Goal: Check status

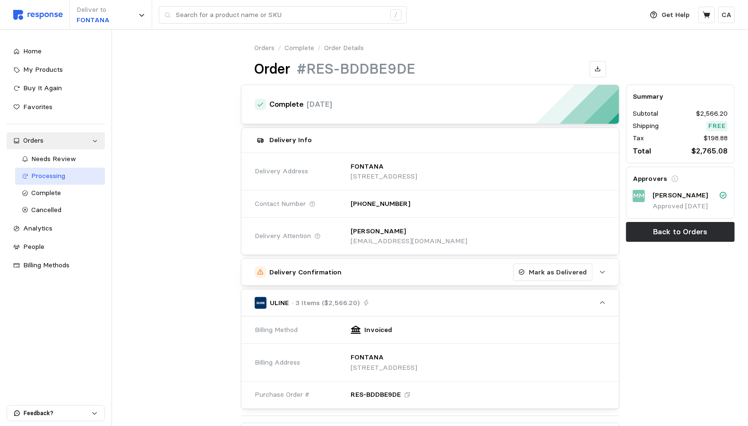
click at [48, 179] on span "Processing" at bounding box center [49, 175] width 34 height 9
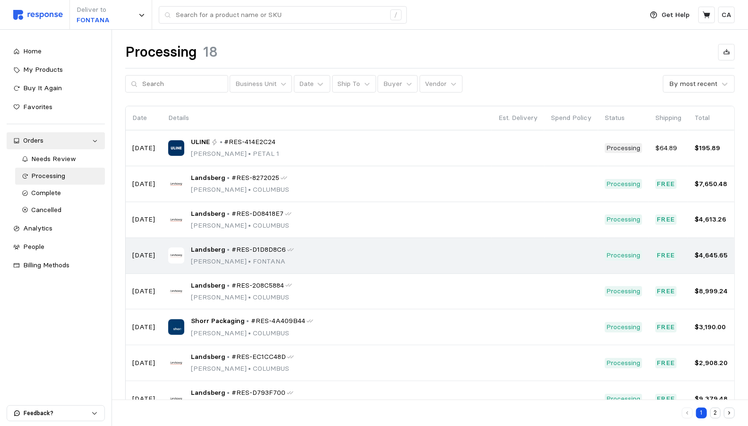
click at [328, 260] on div "Landsberg • #RES-D1D8D8C6 [PERSON_NAME] • [PERSON_NAME]" at bounding box center [326, 256] width 317 height 22
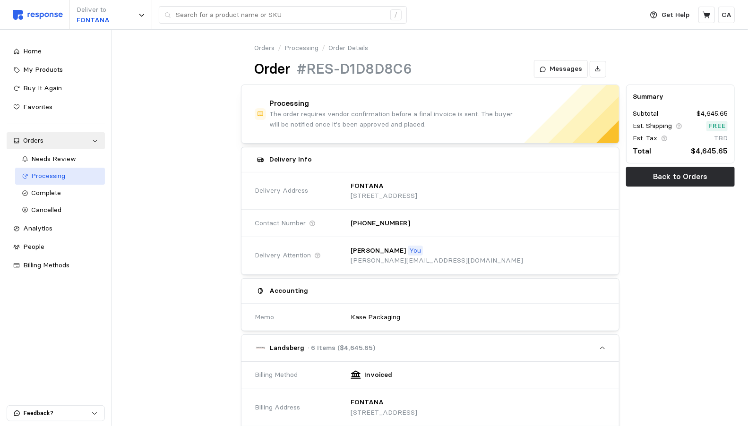
click at [57, 177] on span "Processing" at bounding box center [49, 175] width 34 height 9
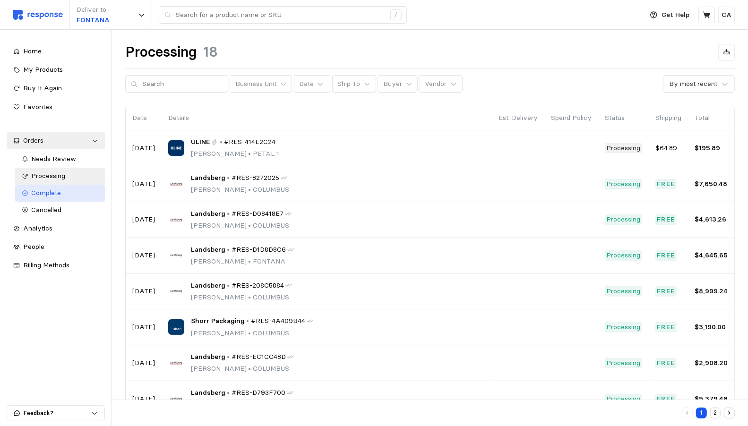
click at [60, 196] on div "Complete" at bounding box center [65, 193] width 67 height 10
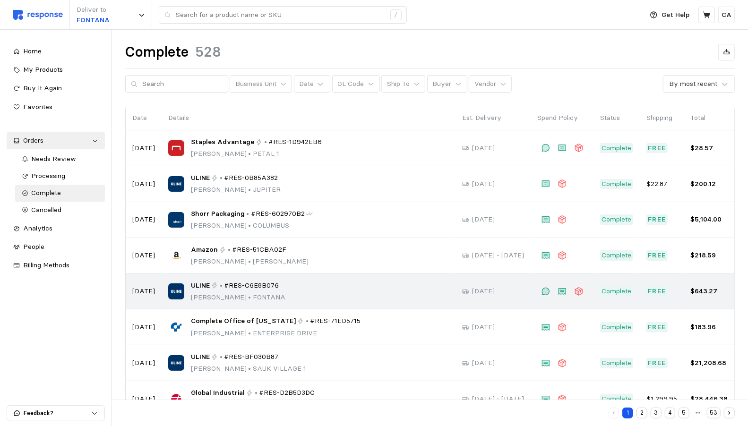
click at [334, 281] on div "ULINE • #RES-C6E8B076 [PERSON_NAME] • [PERSON_NAME]" at bounding box center [308, 292] width 281 height 22
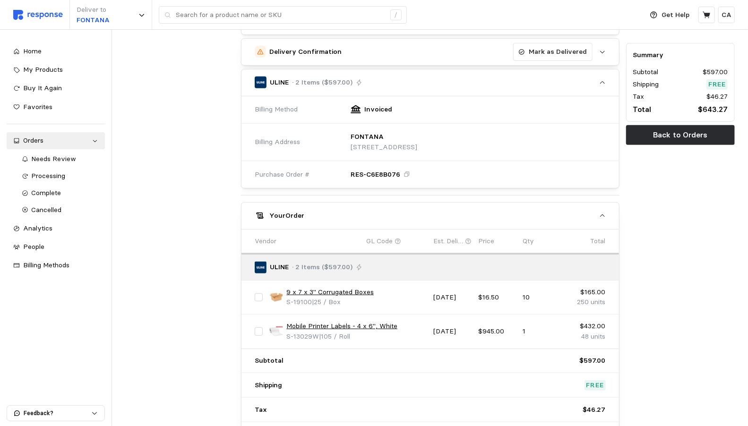
scroll to position [344, 0]
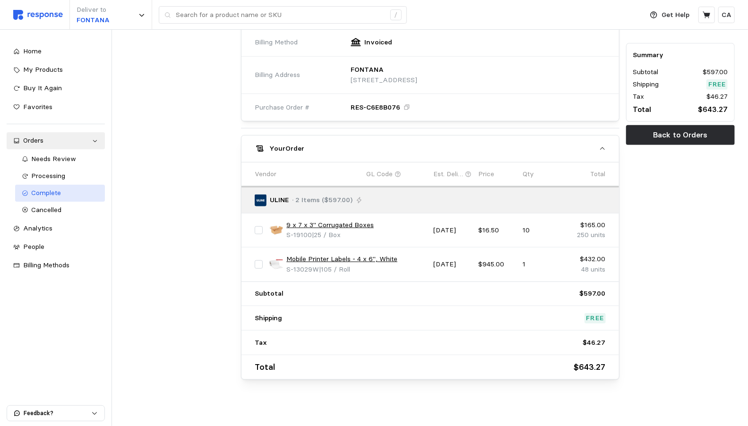
click at [48, 195] on span "Complete" at bounding box center [47, 192] width 30 height 9
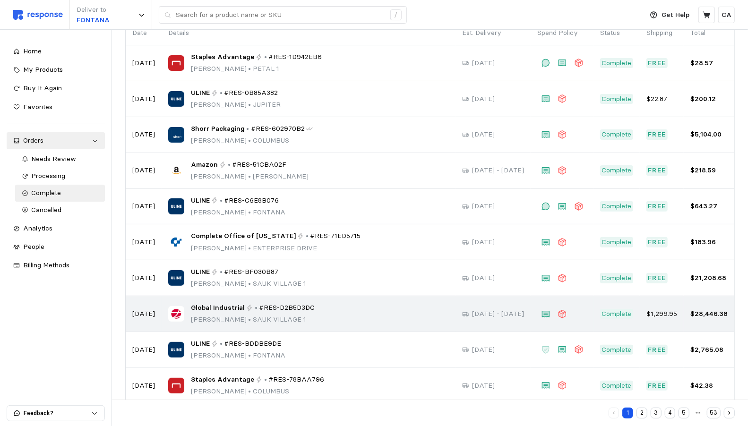
scroll to position [99, 0]
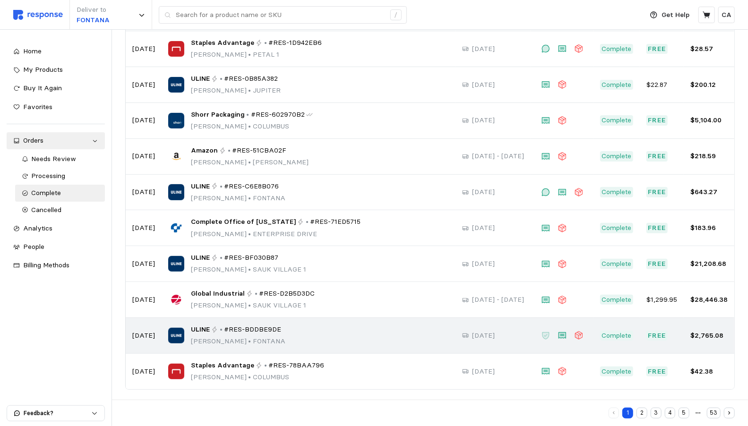
click at [267, 336] on p "[PERSON_NAME] • [PERSON_NAME]" at bounding box center [238, 341] width 94 height 10
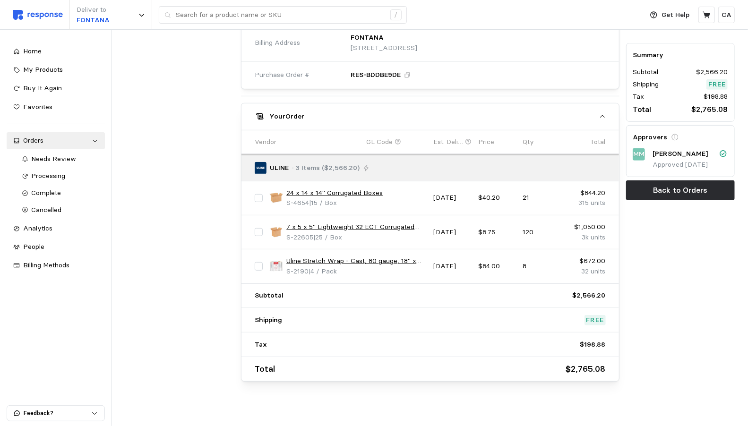
scroll to position [322, 0]
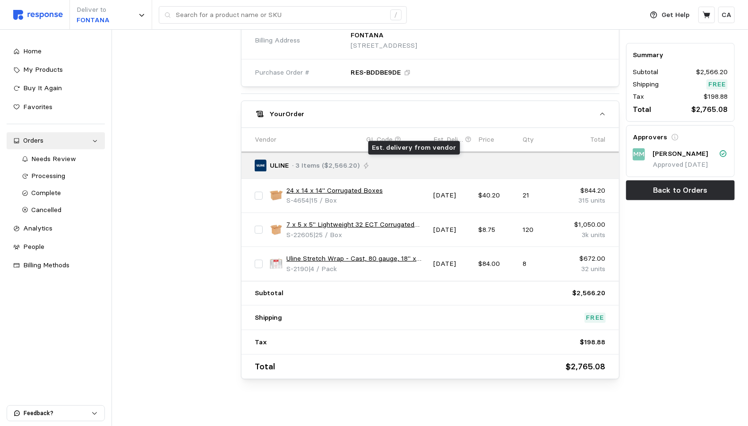
click at [465, 137] on icon at bounding box center [468, 140] width 6 height 6
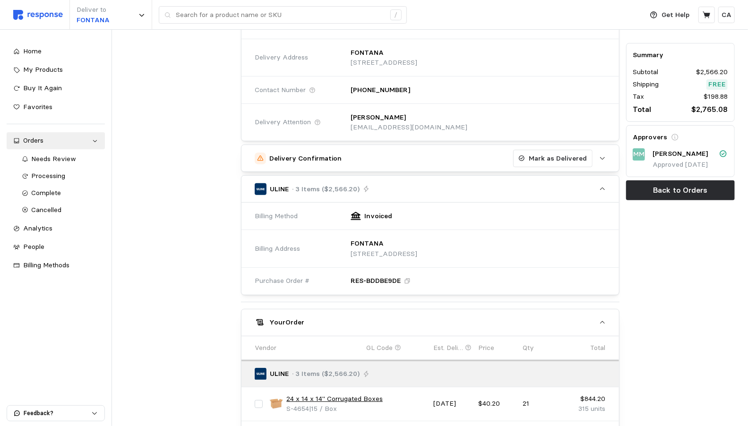
scroll to position [0, 0]
